Goal: Transaction & Acquisition: Obtain resource

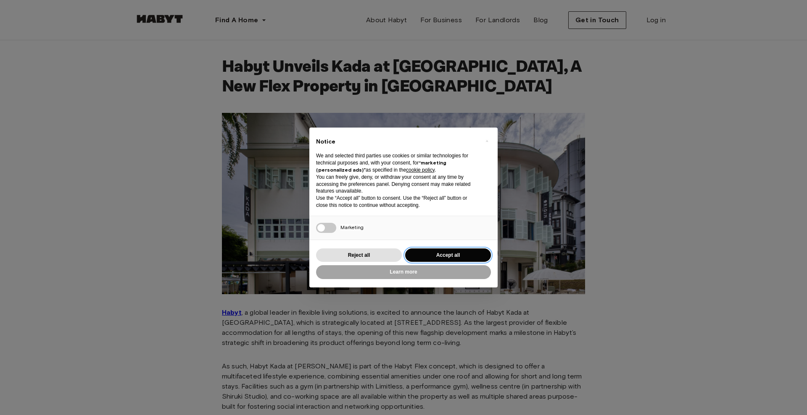
click at [432, 256] on button "Accept all" at bounding box center [448, 256] width 86 height 14
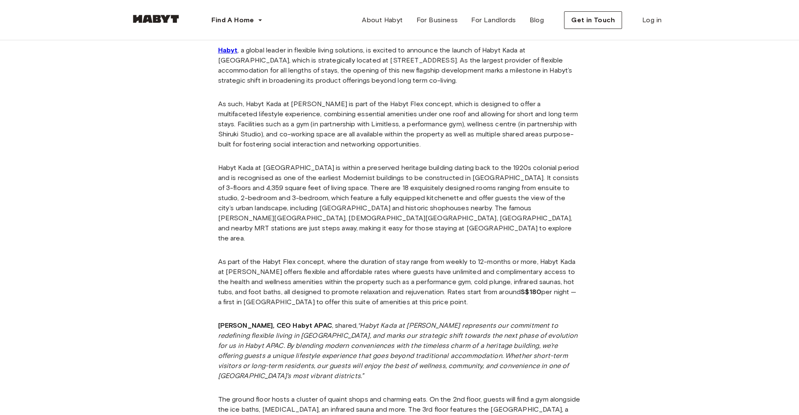
scroll to position [525, 0]
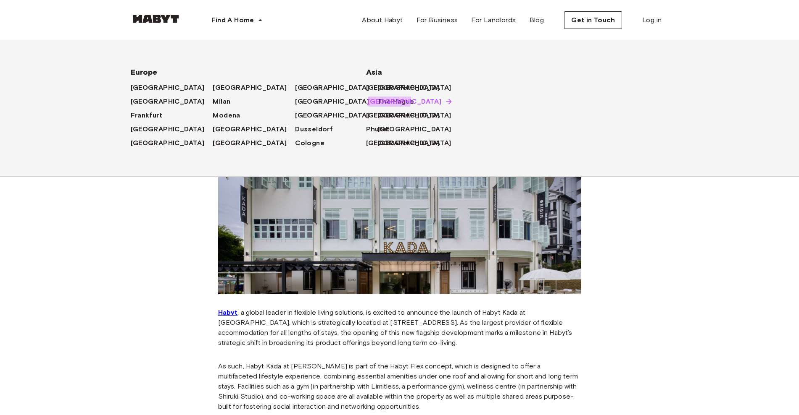
click at [378, 99] on span "[GEOGRAPHIC_DATA]" at bounding box center [405, 102] width 74 height 10
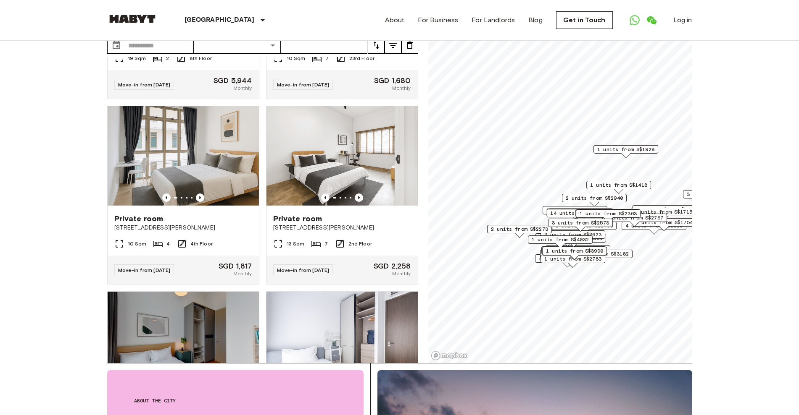
scroll to position [7369, 0]
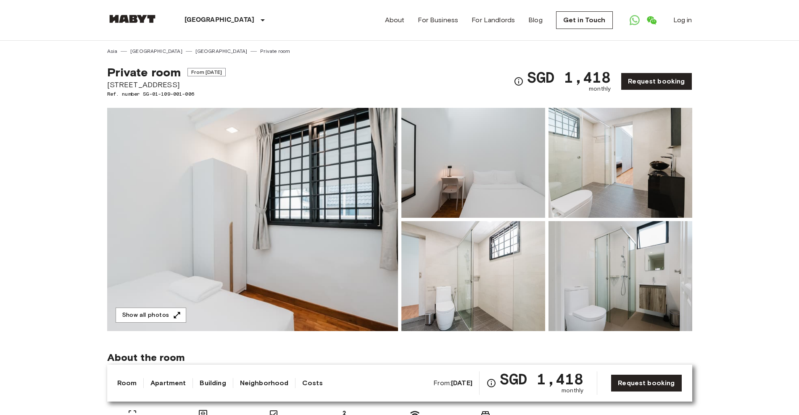
click at [320, 189] on img at bounding box center [252, 219] width 291 height 223
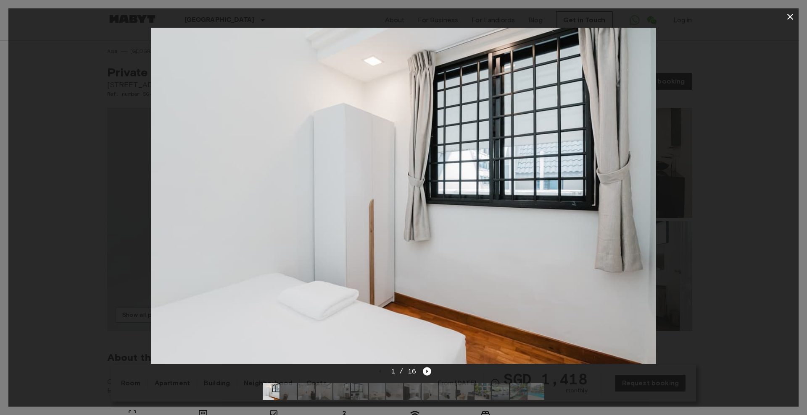
click at [702, 205] on div at bounding box center [403, 196] width 790 height 342
click at [430, 368] on icon "Next image" at bounding box center [427, 372] width 8 height 8
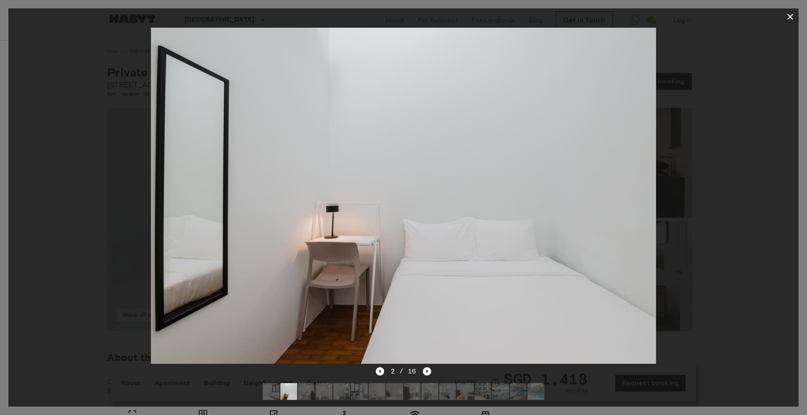
click at [424, 368] on icon "Next image" at bounding box center [427, 372] width 8 height 8
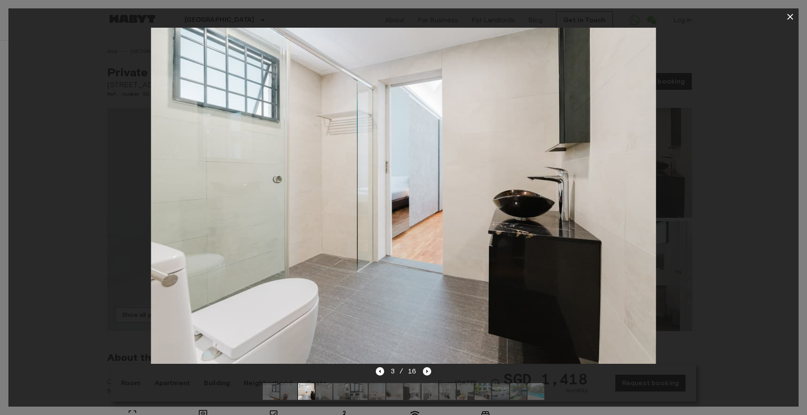
click at [424, 368] on icon "Next image" at bounding box center [427, 372] width 8 height 8
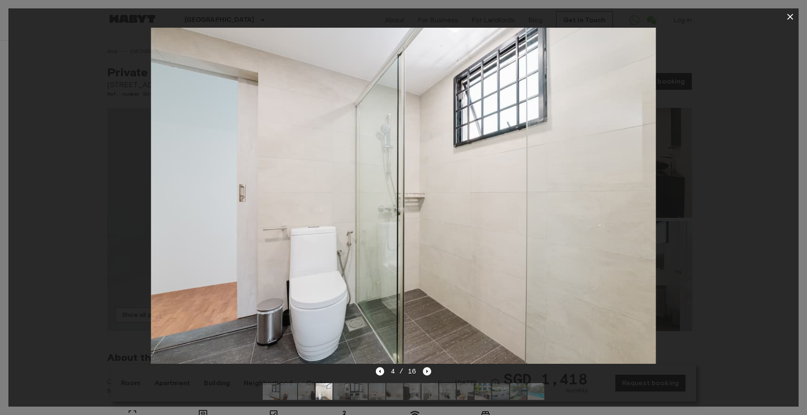
click at [424, 368] on icon "Next image" at bounding box center [427, 372] width 8 height 8
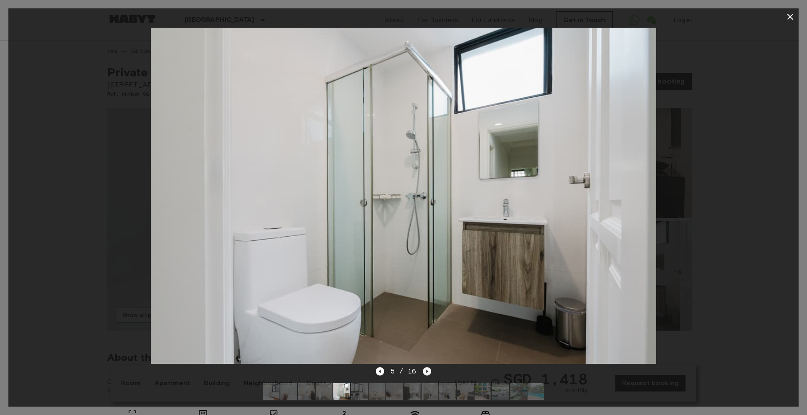
click at [424, 368] on icon "Next image" at bounding box center [427, 372] width 8 height 8
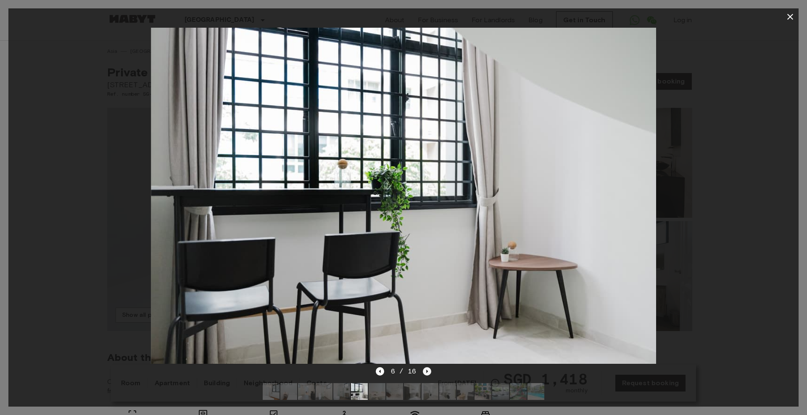
click at [424, 368] on icon "Next image" at bounding box center [427, 372] width 8 height 8
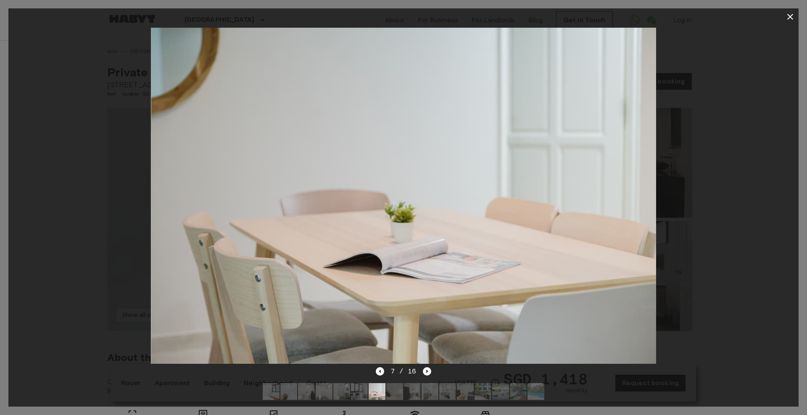
click at [424, 368] on icon "Next image" at bounding box center [427, 372] width 8 height 8
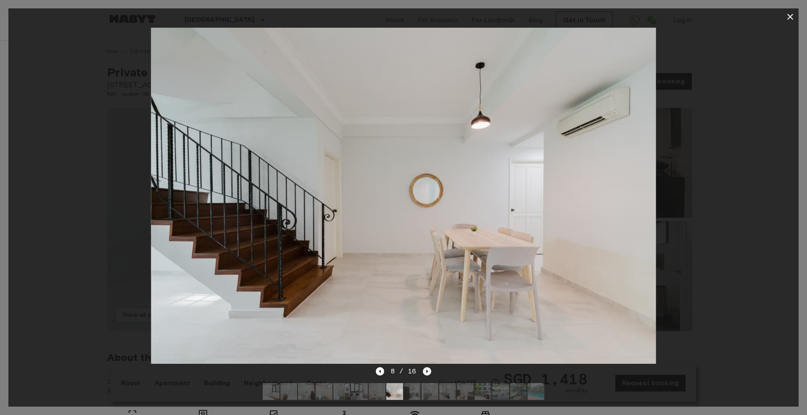
click at [424, 371] on icon "Next image" at bounding box center [427, 372] width 8 height 8
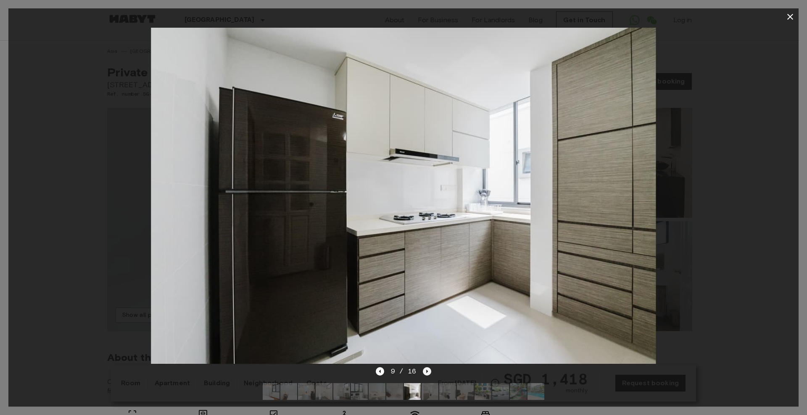
click at [427, 370] on icon "Next image" at bounding box center [427, 371] width 2 height 3
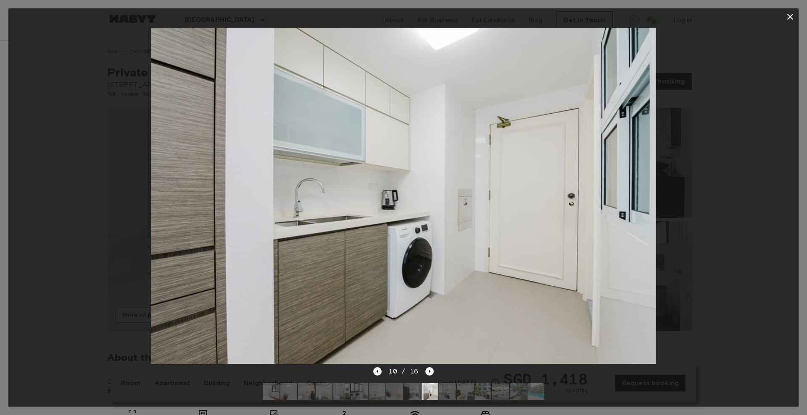
click at [789, 19] on icon "button" at bounding box center [790, 17] width 10 height 10
